Goal: Task Accomplishment & Management: Complete application form

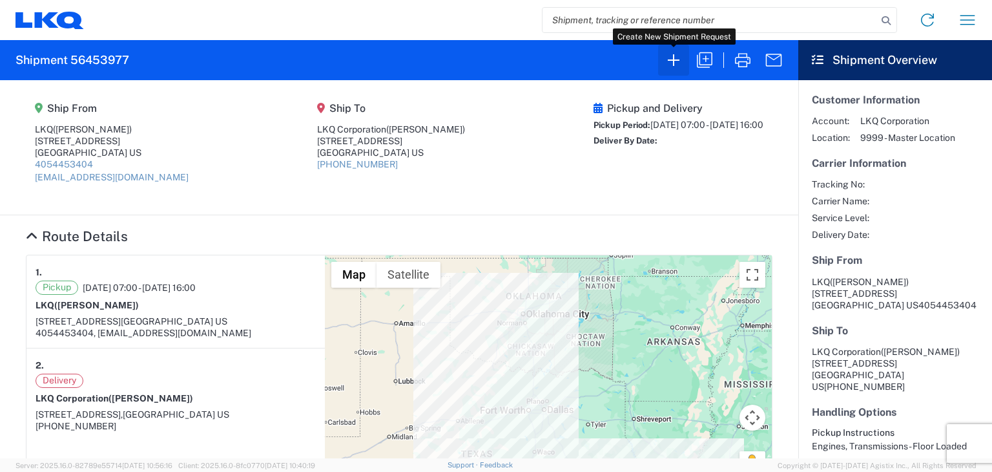
click at [668, 60] on icon "button" at bounding box center [674, 60] width 12 height 12
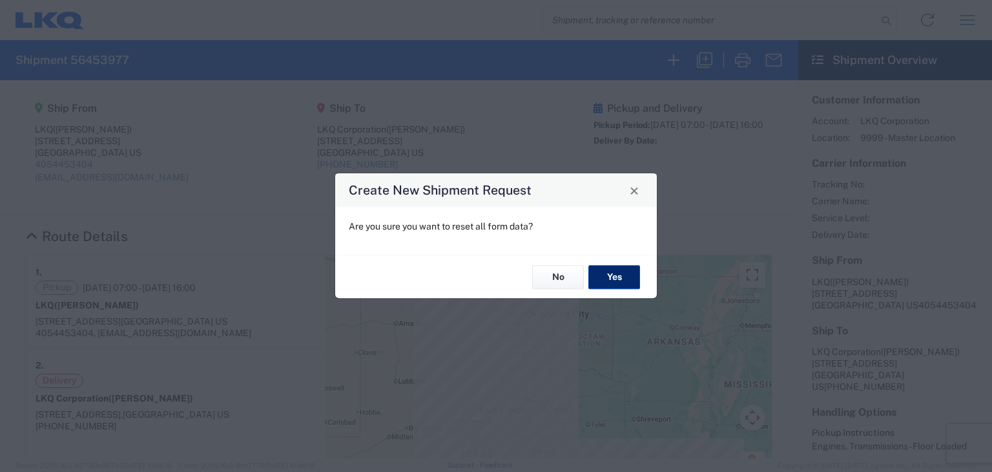
click at [619, 269] on button "Yes" at bounding box center [614, 277] width 52 height 24
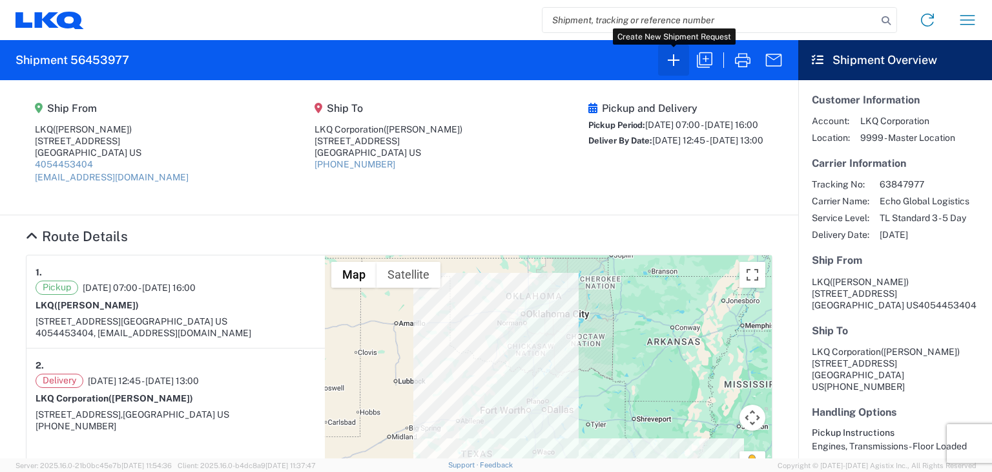
click at [672, 57] on icon "button" at bounding box center [673, 60] width 21 height 21
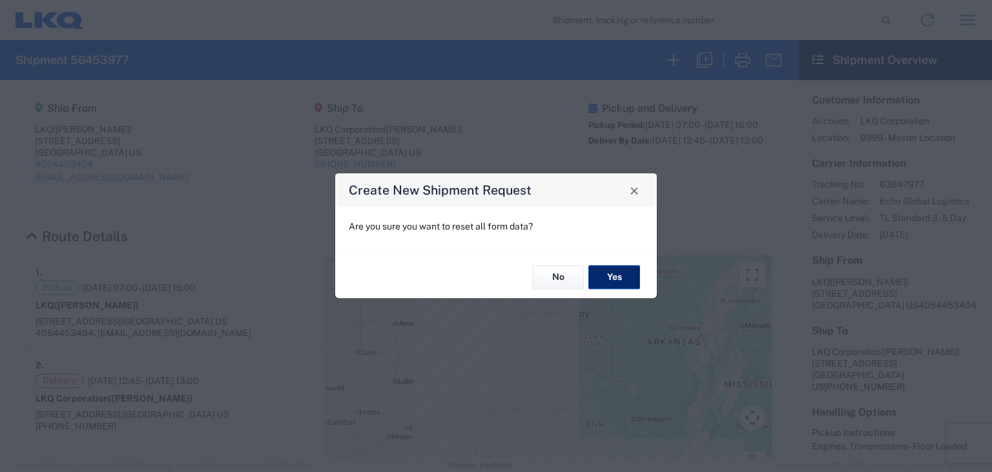
click at [625, 278] on button "Yes" at bounding box center [614, 277] width 52 height 24
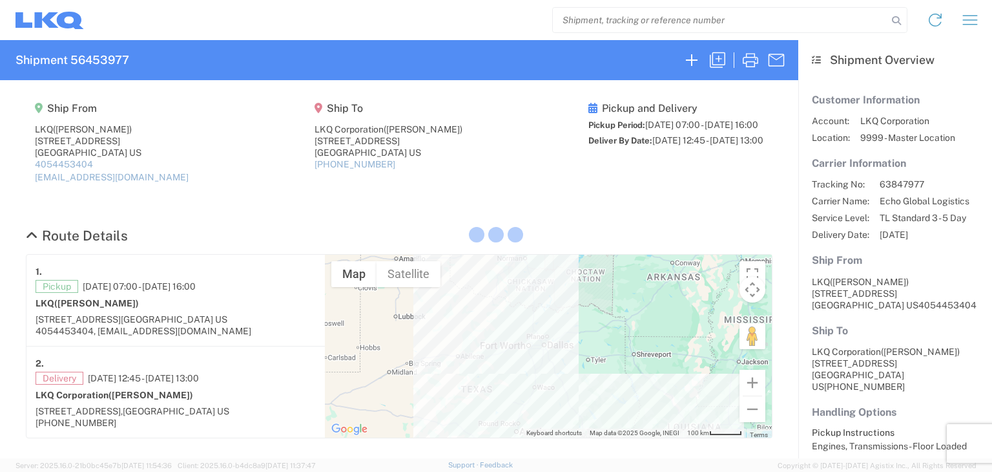
select select "FULL"
select select "LBS"
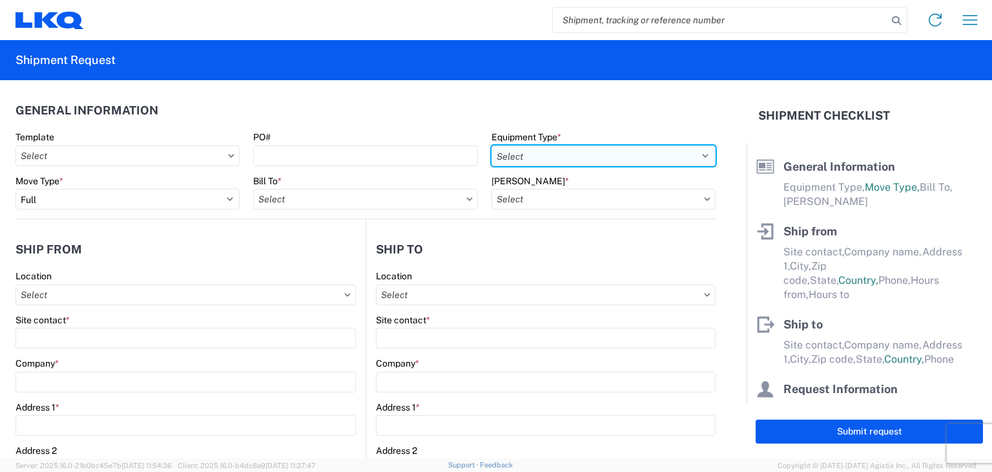
click at [695, 153] on select "Select 53’ Dry Van Flatbed Dropdeck (van) Lowboy (flatbed) Rail" at bounding box center [604, 155] width 224 height 21
select select "STDV"
click at [492, 145] on select "Select 53’ Dry Van Flatbed Dropdeck (van) Lowboy (flatbed) Rail" at bounding box center [604, 155] width 224 height 21
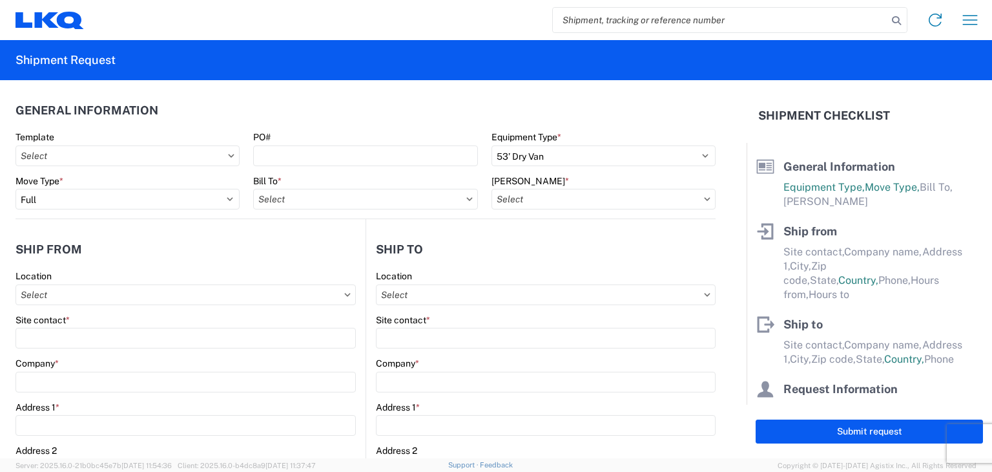
click at [466, 197] on icon at bounding box center [469, 198] width 6 height 3
click at [466, 199] on icon at bounding box center [469, 198] width 6 height 3
click at [441, 200] on input "Bill To *" at bounding box center [365, 199] width 224 height 21
type input "1760"
click at [337, 260] on div "1760 - LKQ Best Core" at bounding box center [366, 256] width 226 height 21
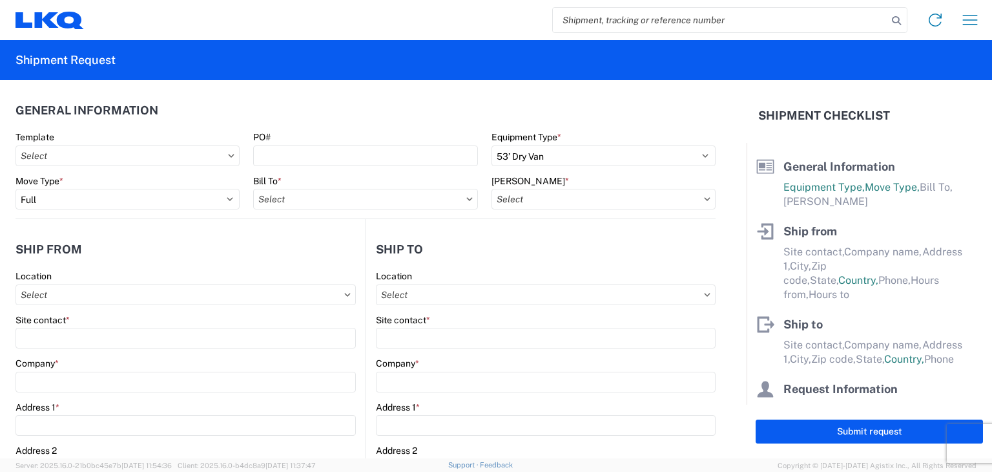
type input "1760 - LKQ Best Core"
click at [579, 202] on input "[PERSON_NAME] *" at bounding box center [604, 199] width 224 height 21
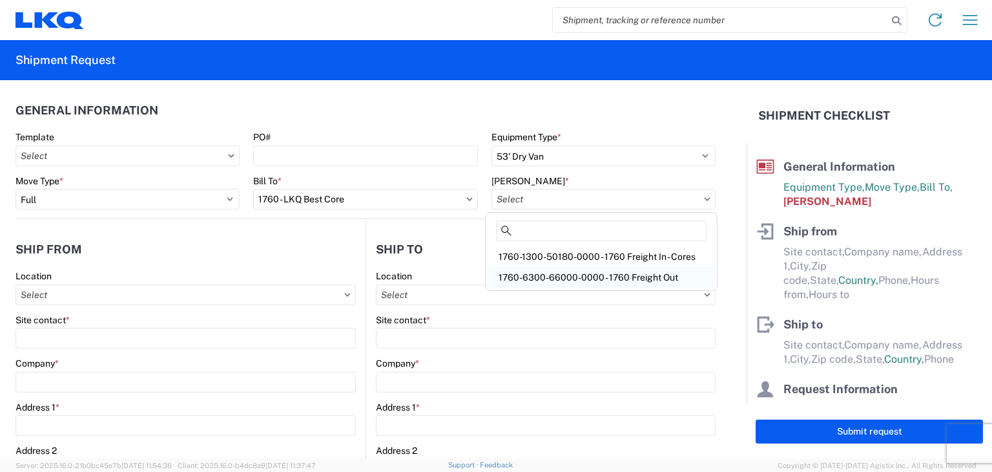
click at [573, 273] on div "1760-6300-66000-0000 - 1760 Freight Out" at bounding box center [601, 277] width 226 height 21
type input "1760-6300-66000-0000 - 1760 Freight Out"
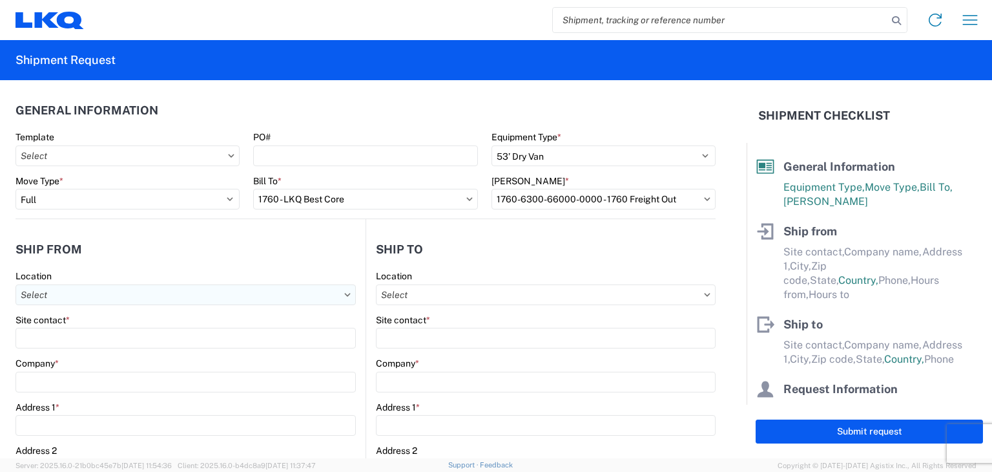
click at [248, 290] on input "Location" at bounding box center [186, 294] width 340 height 21
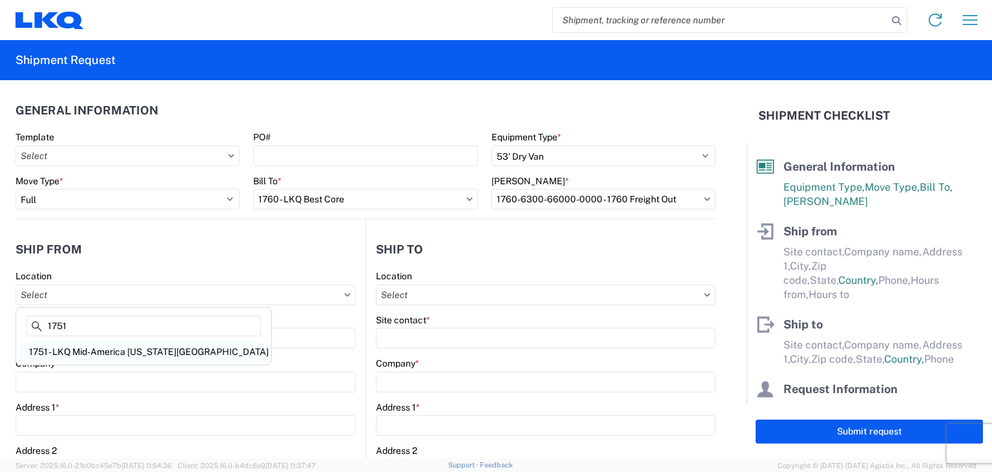
type input "1751"
click at [127, 351] on div "1751 - LKQ Mid-America [US_STATE][GEOGRAPHIC_DATA]" at bounding box center [144, 351] width 250 height 21
type input "1751 - LKQ Mid-America [US_STATE][GEOGRAPHIC_DATA]"
type input "LKQ Corporation"
type input "[STREET_ADDRESS]"
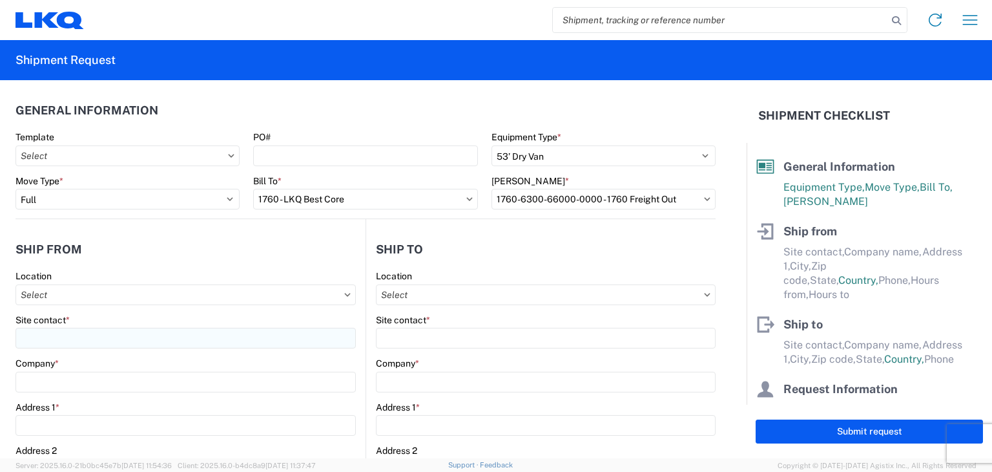
type input "El Reno"
type input "73036"
select select "OK"
select select "US"
type input "[PHONE_NUMBER]"
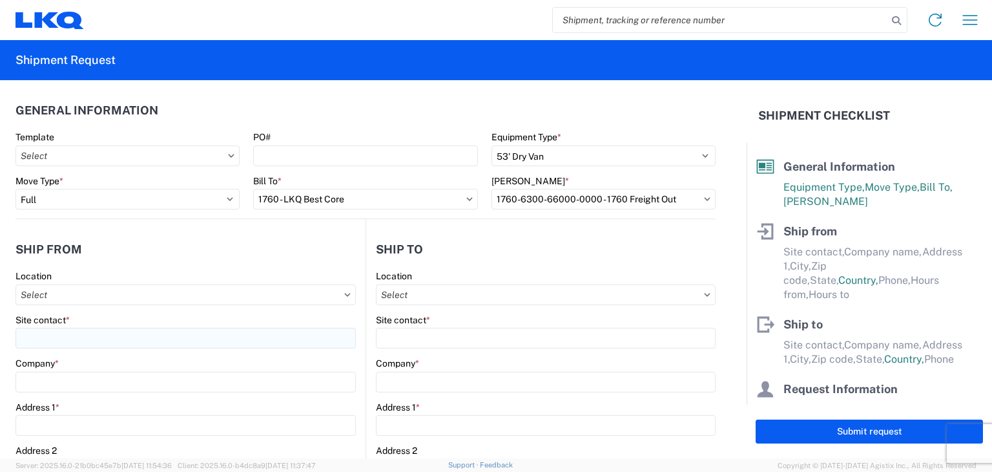
type input "08:00"
type input "17:00"
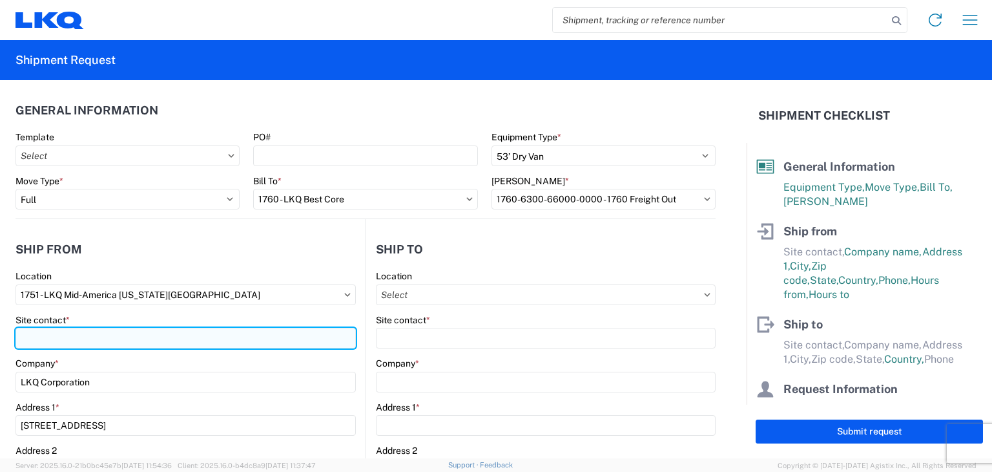
click at [194, 334] on input "Site contact *" at bounding box center [186, 337] width 340 height 21
type input "[PERSON_NAME]"
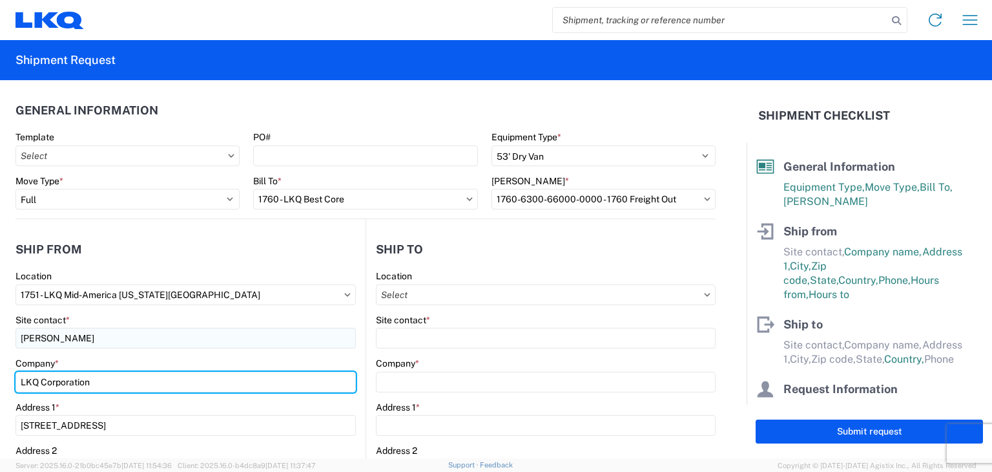
type input "LKQ"
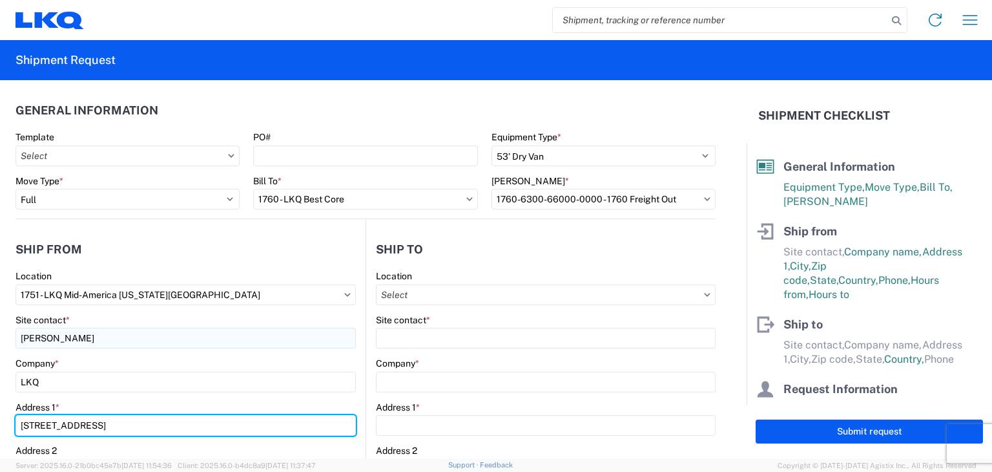
type input "[STREET_ADDRESS]"
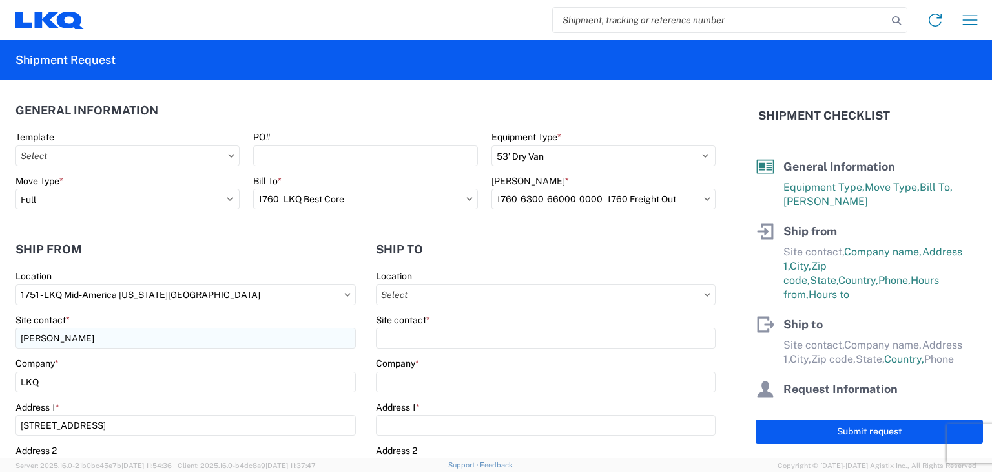
type input "[EMAIL_ADDRESS][DOMAIN_NAME]"
type input "4054453404"
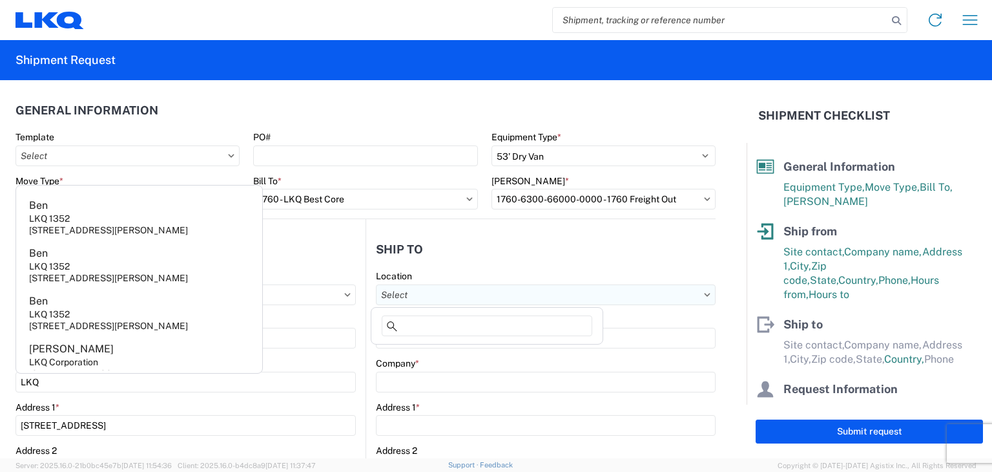
click at [406, 293] on input "Location" at bounding box center [546, 294] width 340 height 21
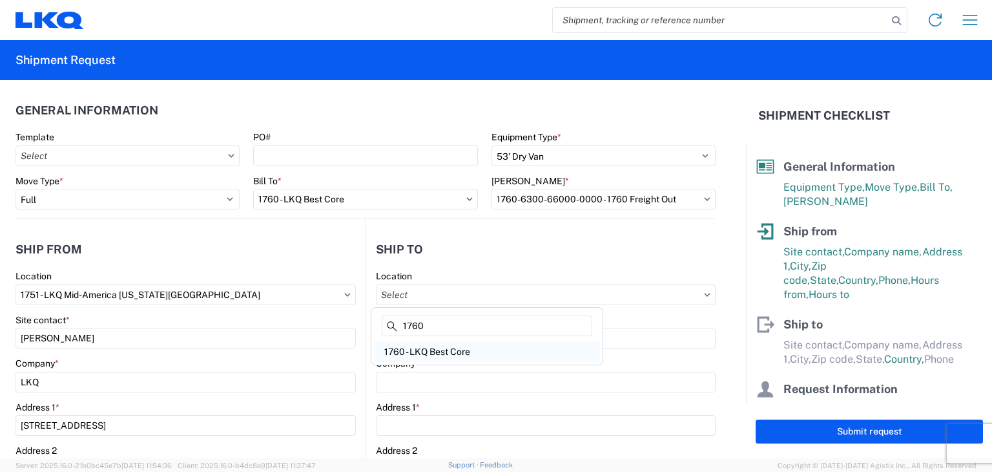
type input "1760"
click at [427, 352] on div "1760 - LKQ Best Core" at bounding box center [487, 351] width 226 height 21
type input "1760 - LKQ Best Core"
type input "LKQ Corporation"
type input "[STREET_ADDRESS]"
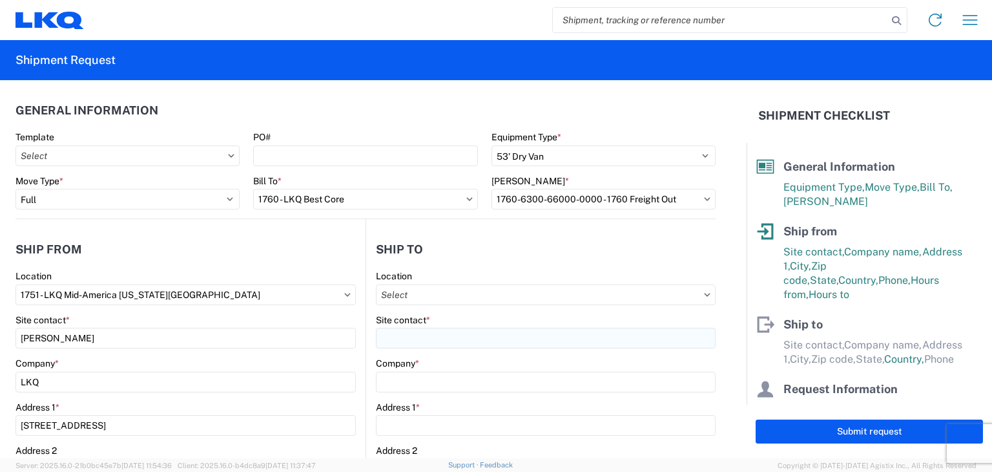
type input "[GEOGRAPHIC_DATA]"
type input "77038"
select select "[GEOGRAPHIC_DATA]"
select select "US"
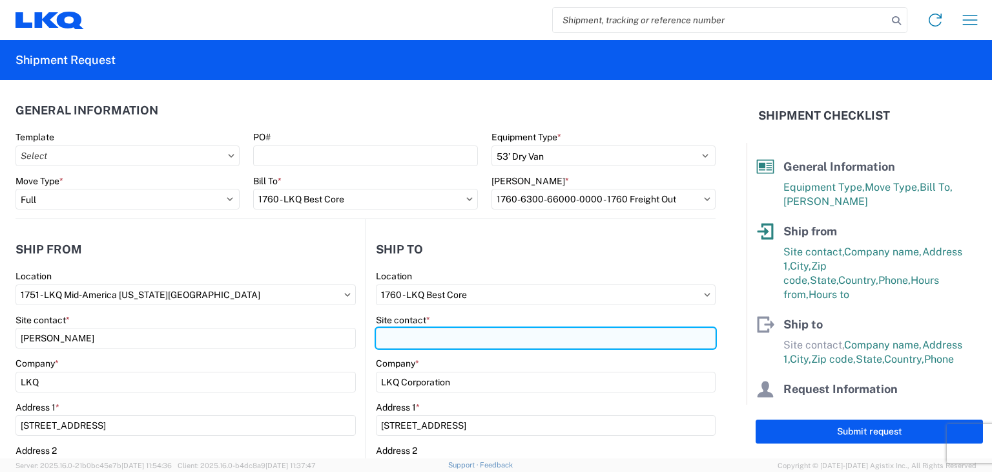
click at [435, 333] on input "Site contact *" at bounding box center [546, 337] width 340 height 21
type input "[PERSON_NAME]"
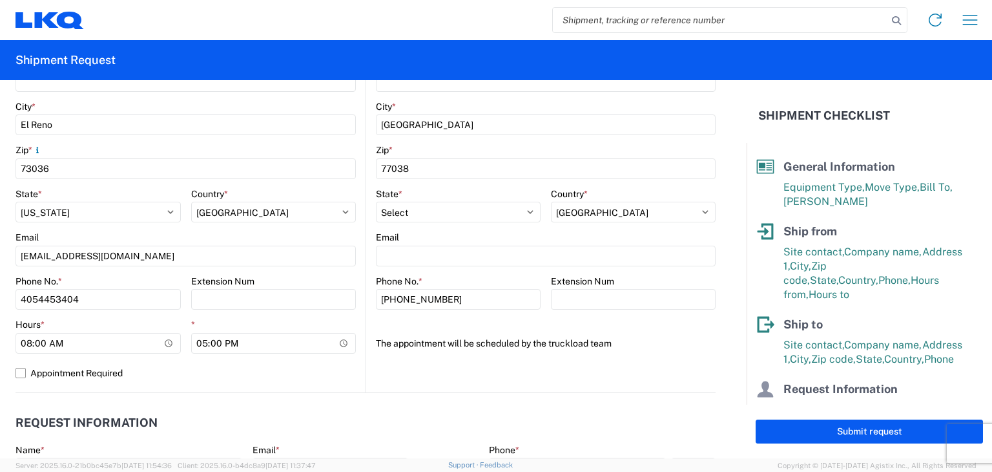
scroll to position [452, 0]
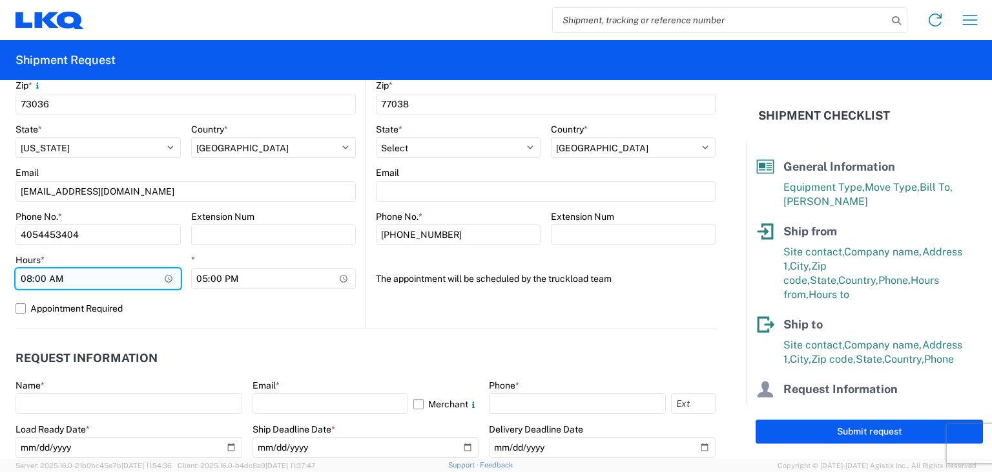
click at [23, 273] on input "08:00" at bounding box center [98, 278] width 165 height 21
type input "07:00"
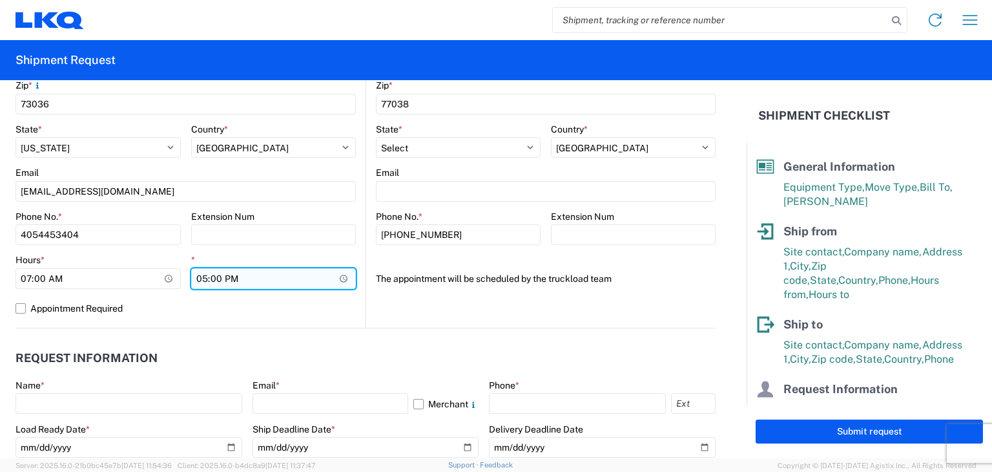
click at [202, 276] on input "17:00" at bounding box center [273, 278] width 165 height 21
type input "16:00"
click at [211, 313] on label "Appointment Required" at bounding box center [186, 308] width 340 height 21
click at [0, 0] on input "Appointment Required" at bounding box center [0, 0] width 0 height 0
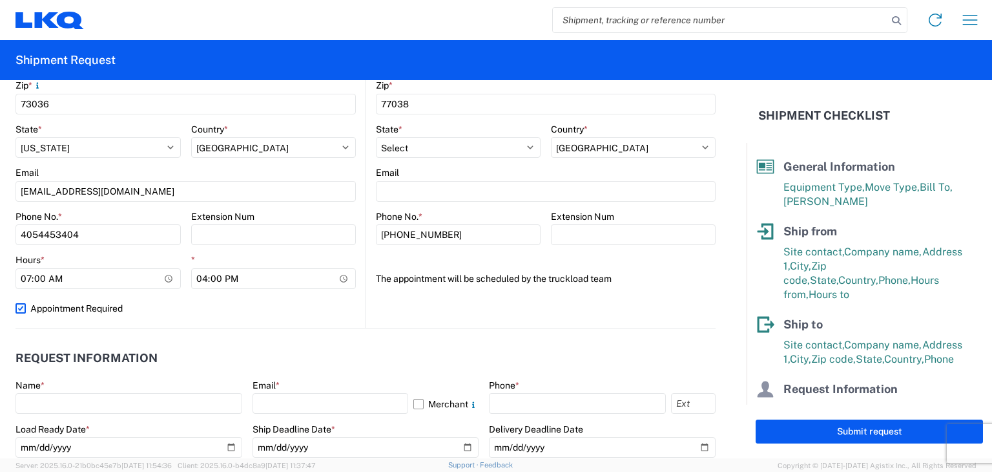
select select "OK"
select select "US"
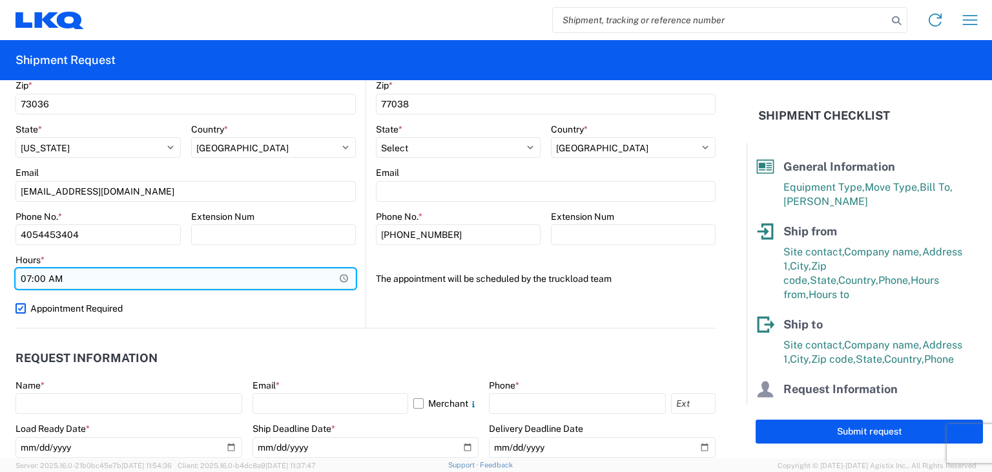
click at [256, 273] on input "07:00" at bounding box center [186, 278] width 340 height 21
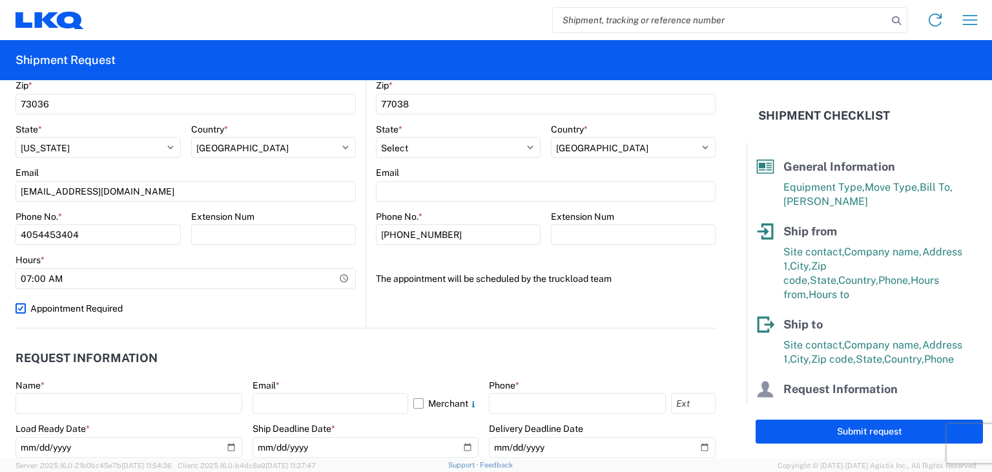
click at [254, 300] on label "Appointment Required" at bounding box center [186, 308] width 340 height 21
click at [0, 0] on input "Appointment Required" at bounding box center [0, 0] width 0 height 0
select select "OK"
select select "US"
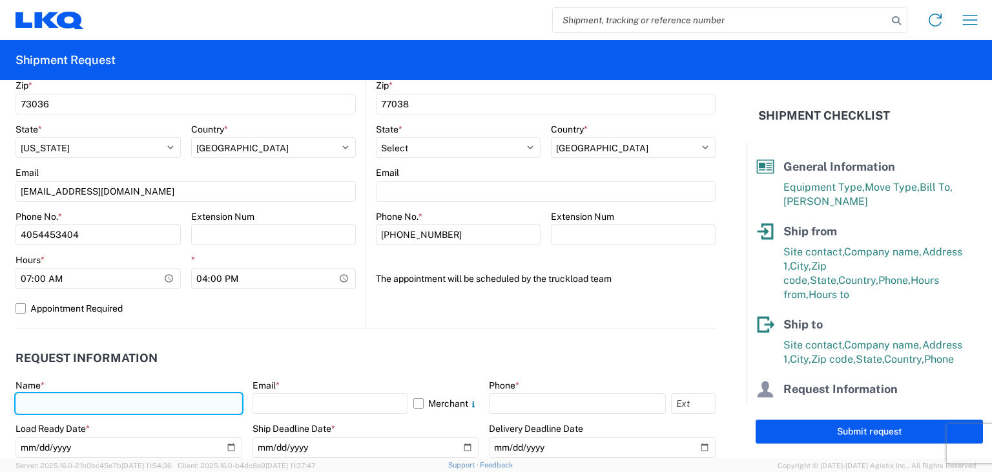
click at [136, 399] on input "text" at bounding box center [129, 403] width 227 height 21
type input "[PERSON_NAME]"
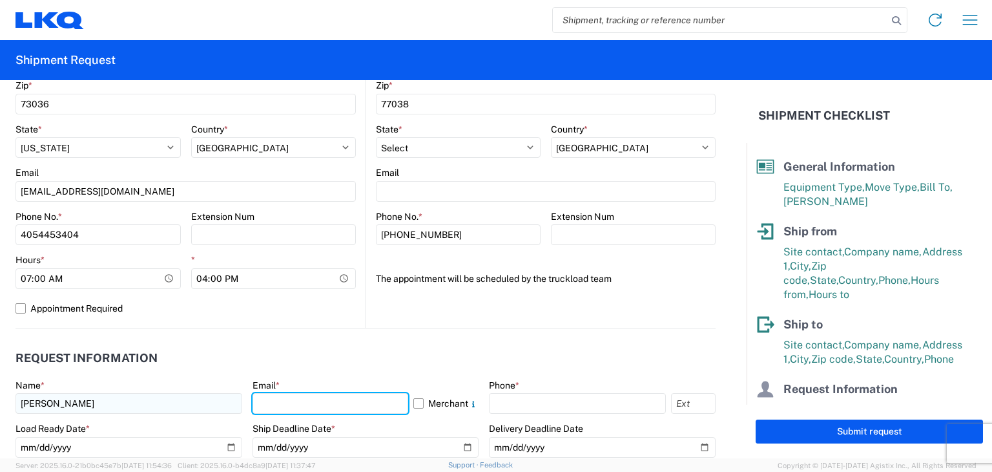
type input "[EMAIL_ADDRESS][DOMAIN_NAME]"
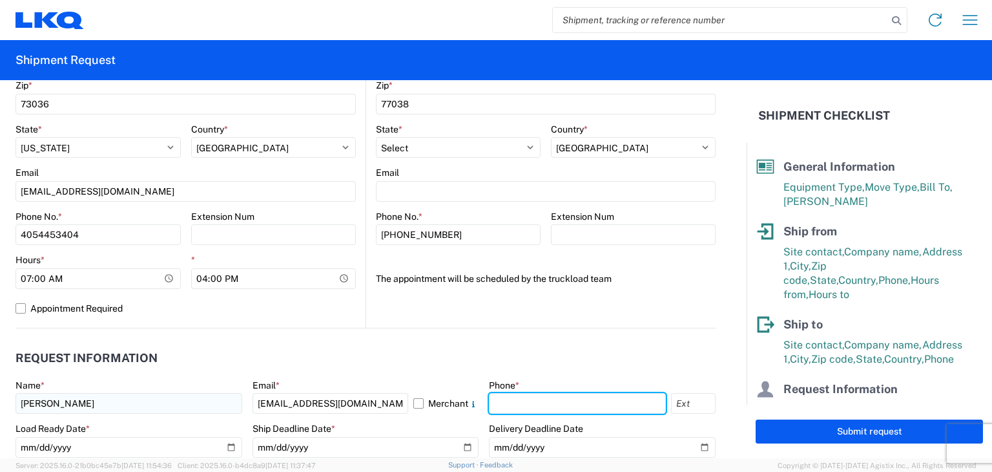
type input "4054453404"
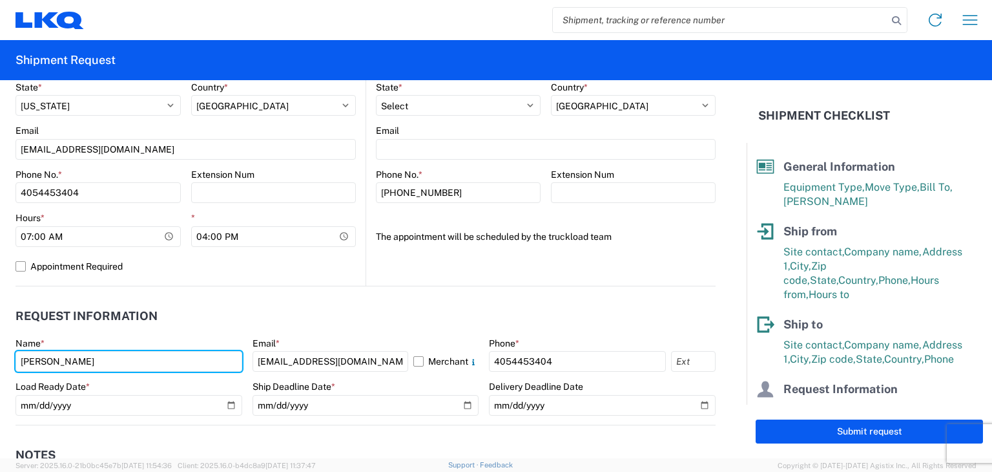
scroll to position [517, 0]
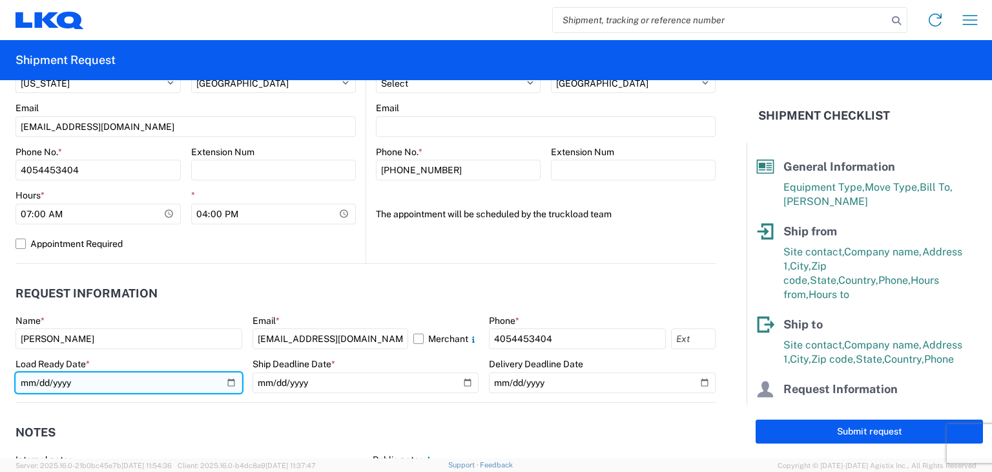
click at [233, 381] on input "date" at bounding box center [129, 382] width 227 height 21
type input "[DATE]"
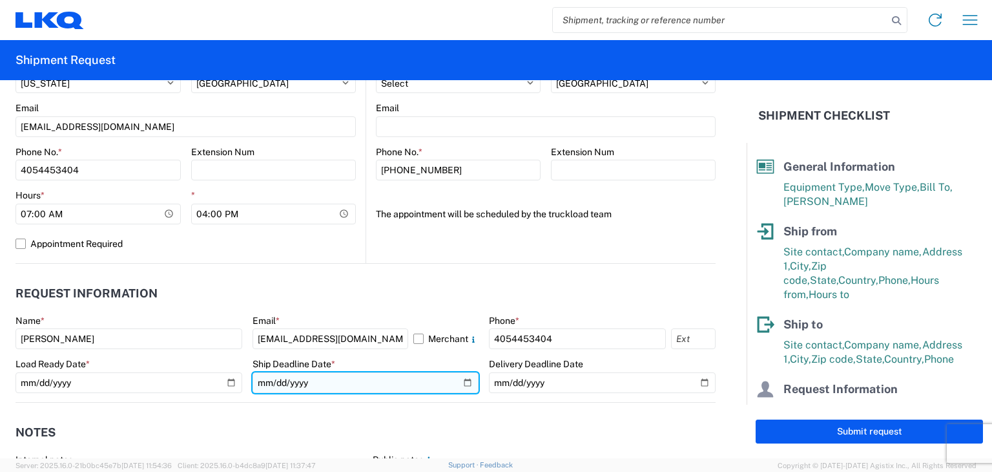
click at [462, 381] on input "date" at bounding box center [366, 382] width 227 height 21
type input "[DATE]"
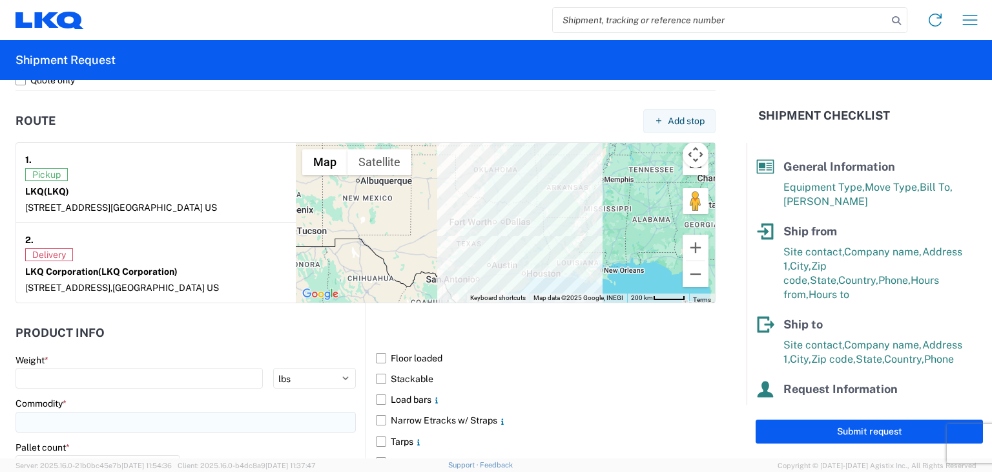
scroll to position [969, 0]
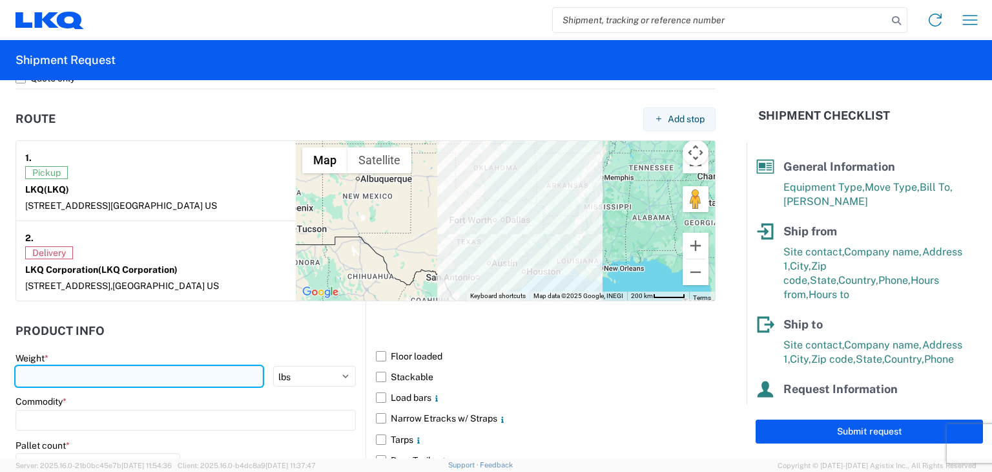
click at [176, 375] on input "number" at bounding box center [139, 376] width 247 height 21
type input "34000"
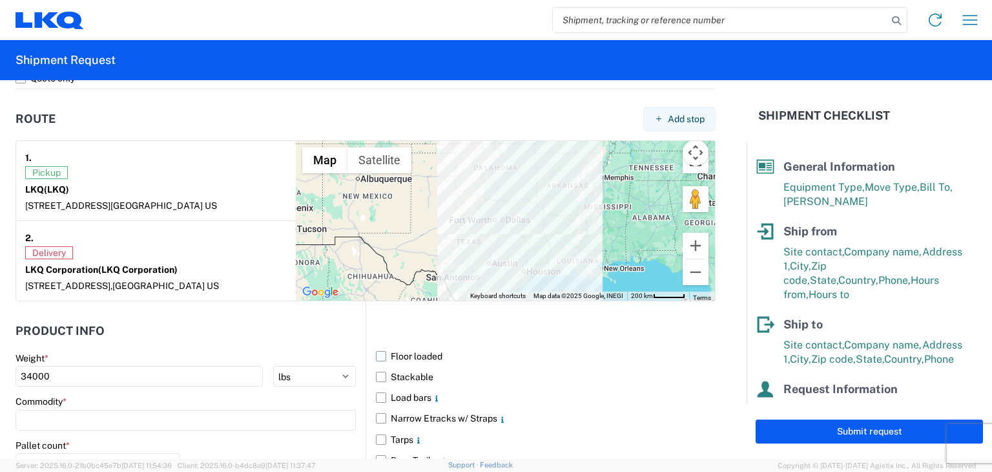
click at [376, 351] on label "Floor loaded" at bounding box center [546, 356] width 340 height 21
click at [0, 0] on input "Floor loaded" at bounding box center [0, 0] width 0 height 0
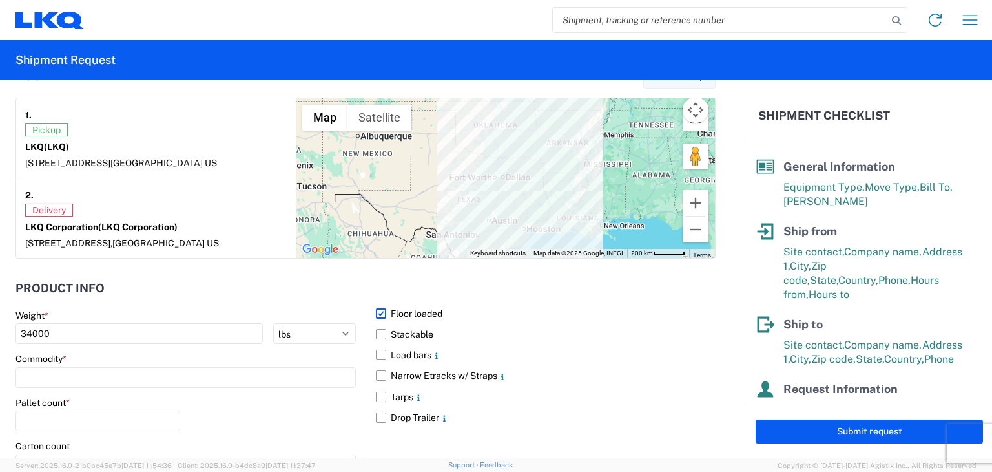
scroll to position [1033, 0]
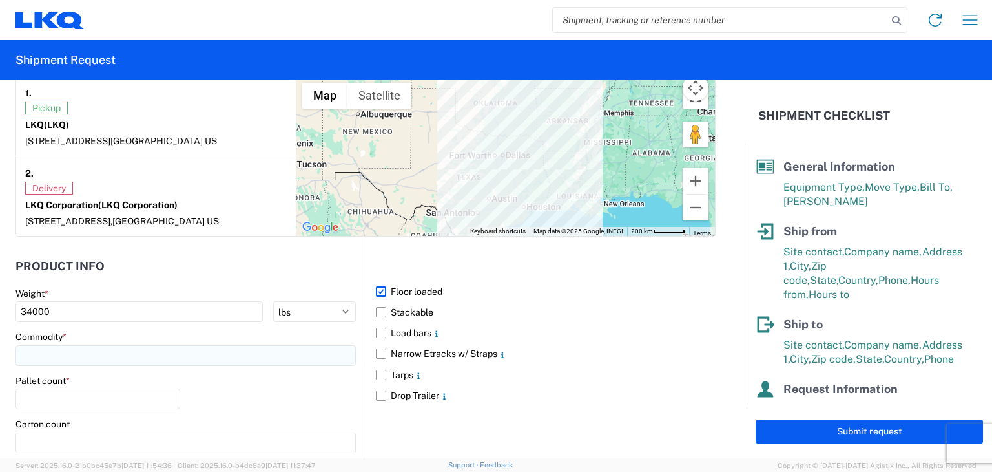
click at [79, 357] on input at bounding box center [186, 355] width 340 height 21
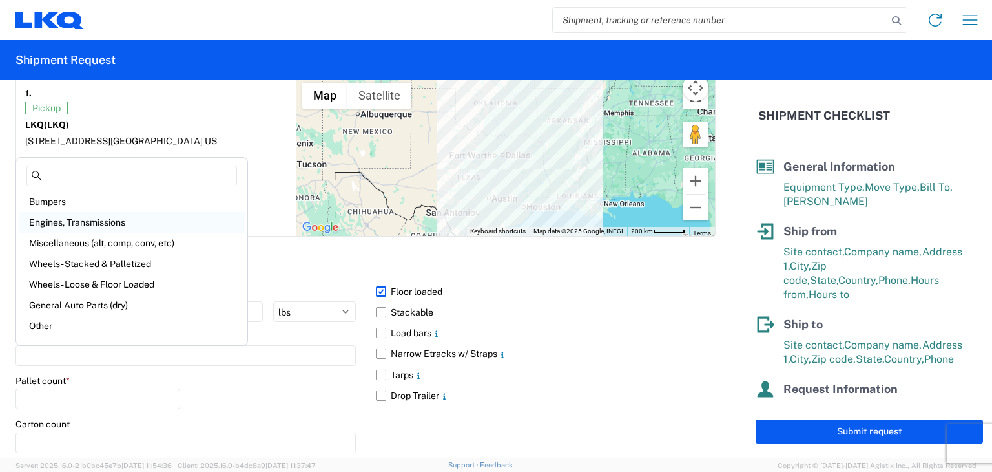
click at [87, 222] on div "Engines, Transmissions" at bounding box center [132, 222] width 226 height 21
type input "Engines, Transmissions"
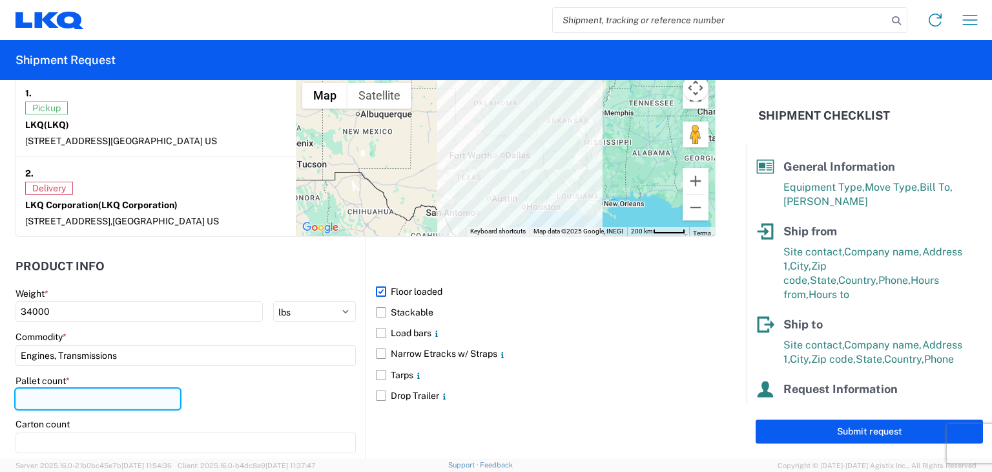
click at [65, 388] on input "number" at bounding box center [98, 398] width 165 height 21
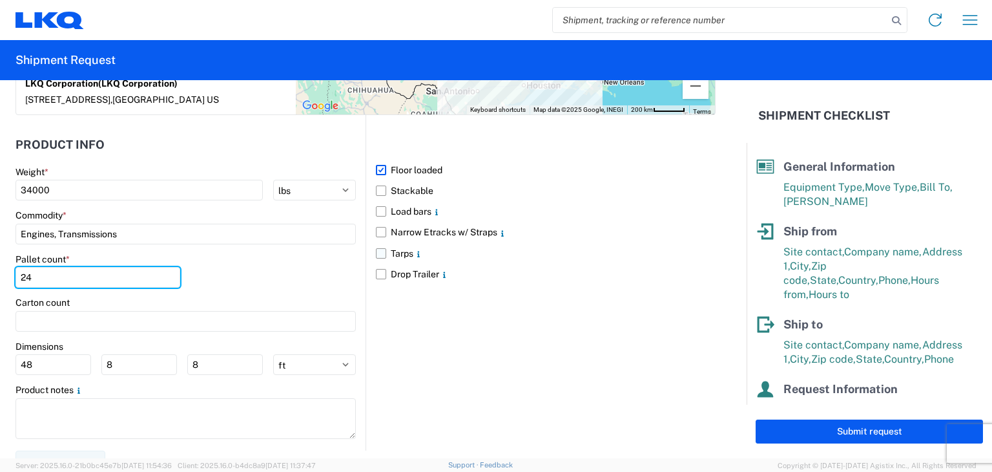
scroll to position [1168, 0]
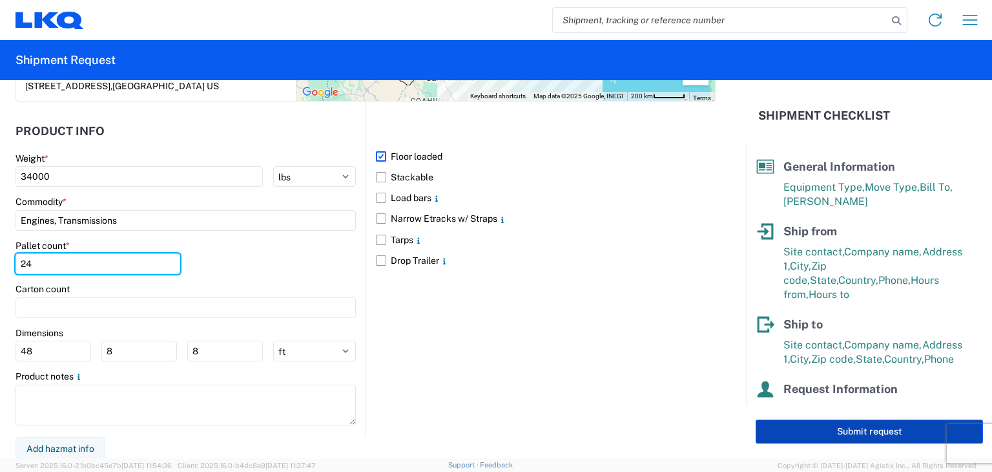
type input "24"
click at [839, 424] on button "Submit request" at bounding box center [869, 431] width 227 height 24
select select "US"
